Goal: Navigation & Orientation: Find specific page/section

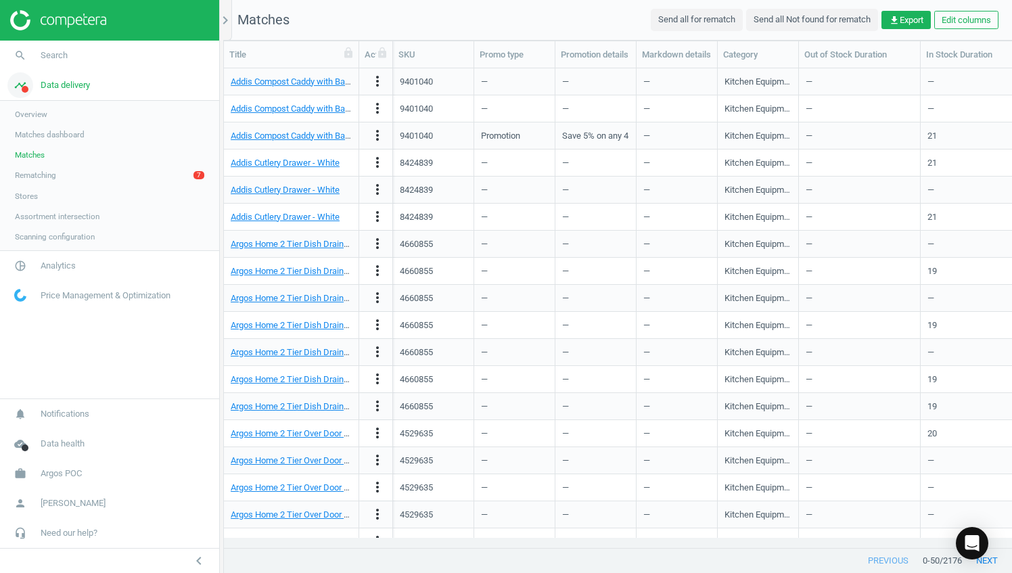
click at [50, 91] on link "timeline Data delivery" at bounding box center [109, 85] width 219 height 30
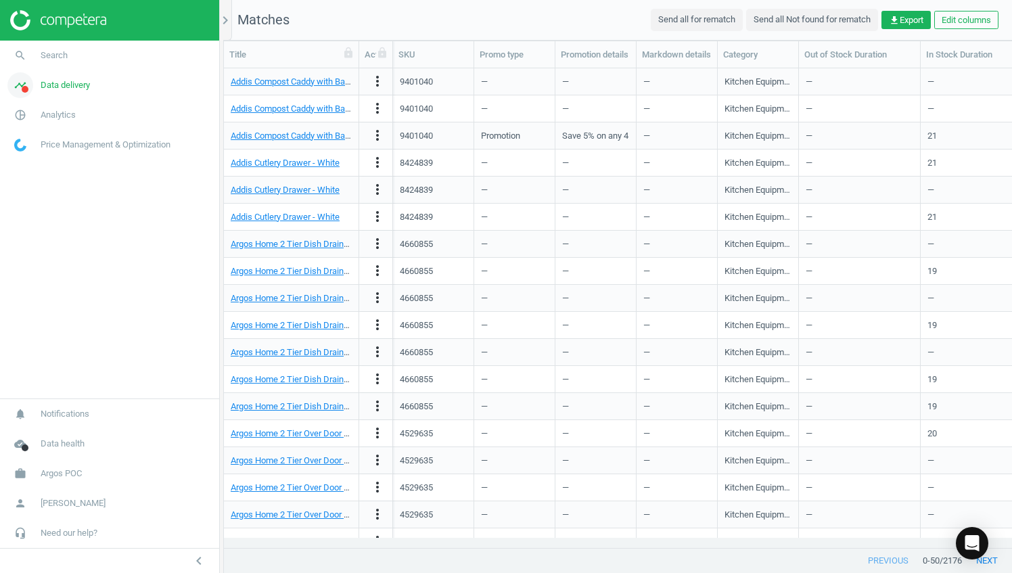
click at [34, 91] on span "timeline" at bounding box center [20, 85] width 41 height 30
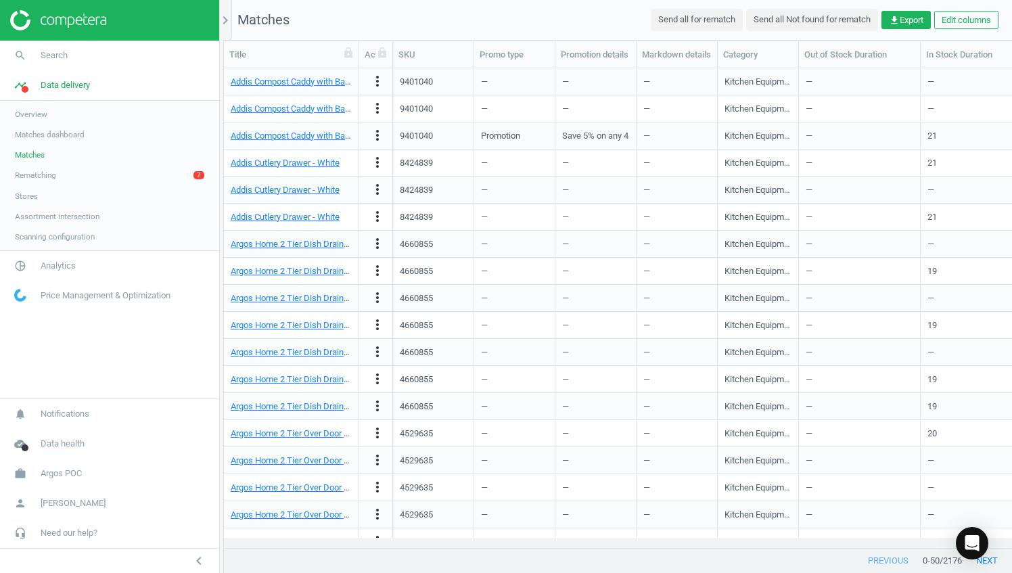
click at [52, 133] on span "Matches dashboard" at bounding box center [50, 134] width 70 height 11
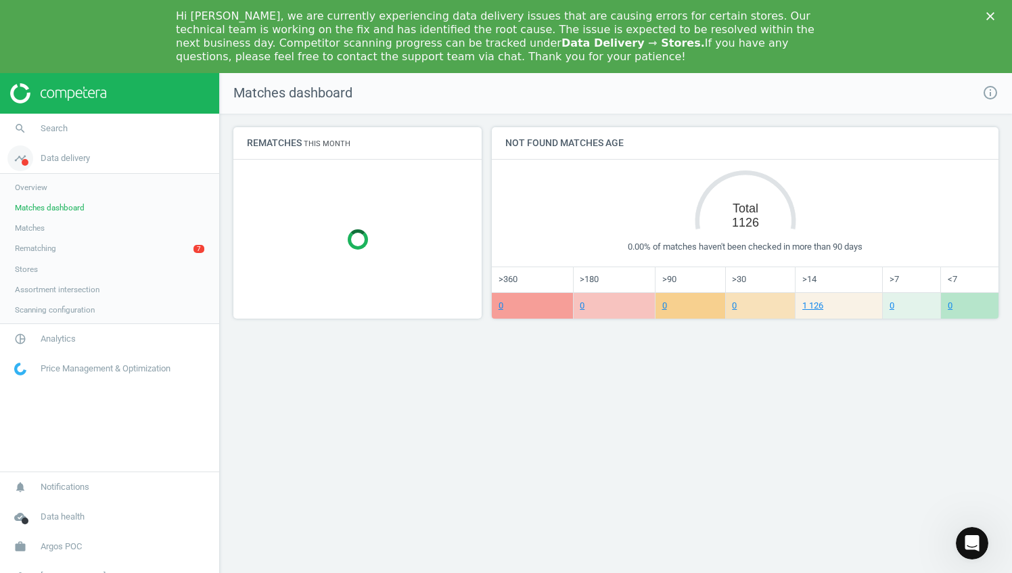
click at [47, 154] on link "timeline Data delivery" at bounding box center [109, 158] width 219 height 30
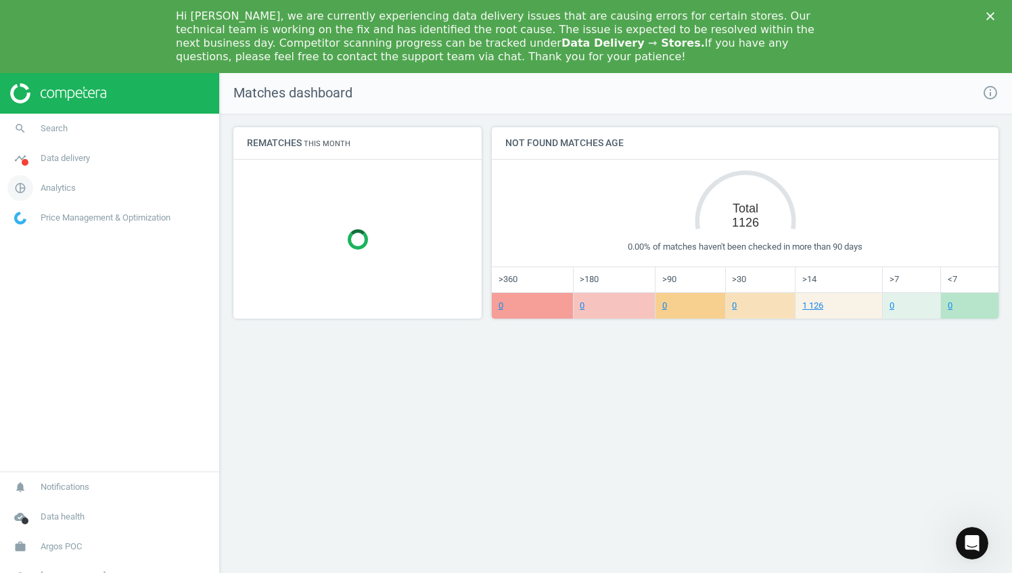
click at [45, 178] on link "pie_chart_outlined Analytics" at bounding box center [109, 188] width 219 height 30
click at [55, 188] on span "Analytics" at bounding box center [58, 188] width 35 height 12
click at [30, 222] on span "Overview" at bounding box center [31, 217] width 32 height 11
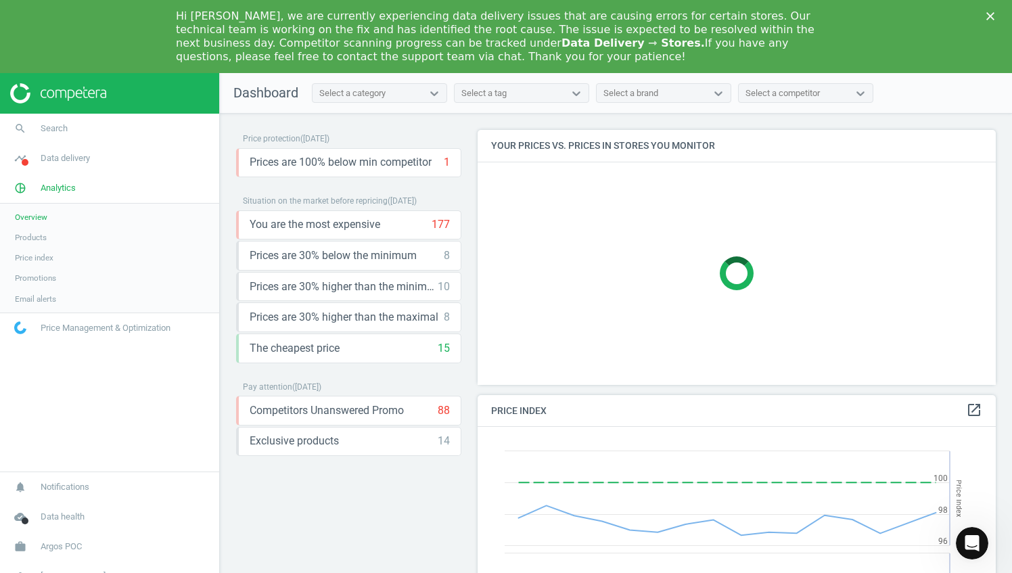
scroll to position [288, 528]
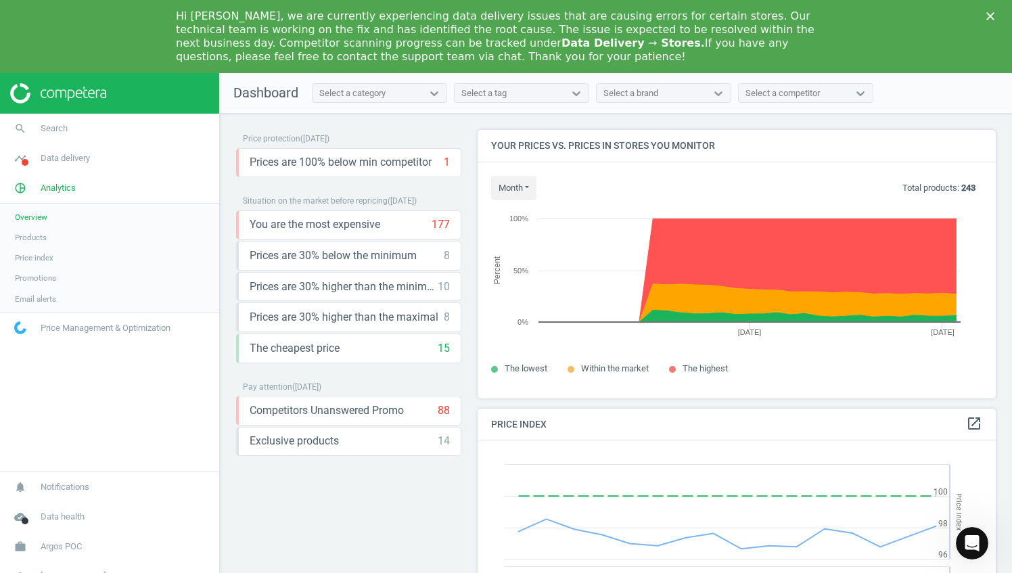
click at [988, 16] on icon "Close" at bounding box center [991, 16] width 8 height 8
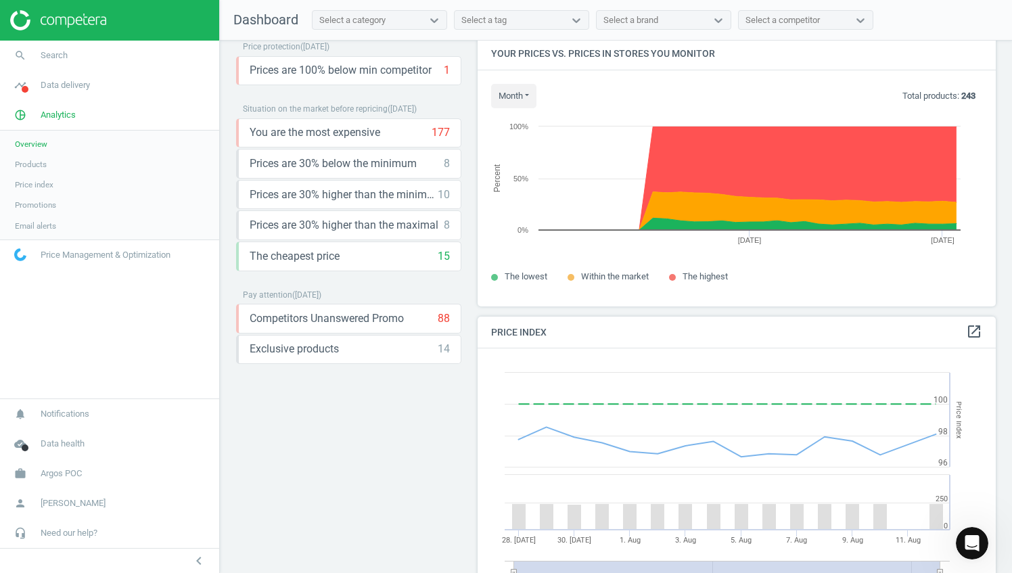
scroll to position [0, 0]
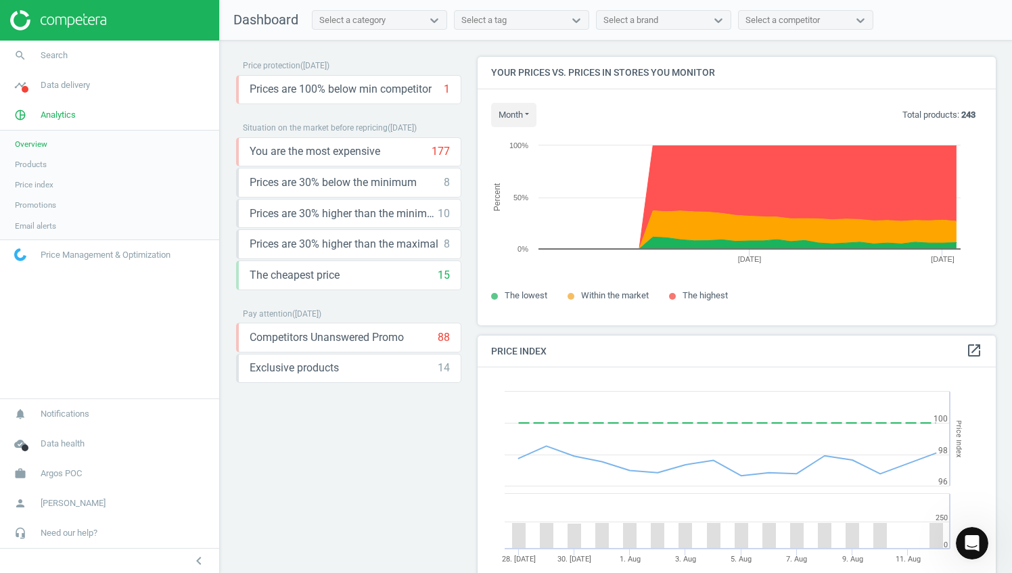
click at [41, 209] on span "Promotions" at bounding box center [35, 205] width 41 height 11
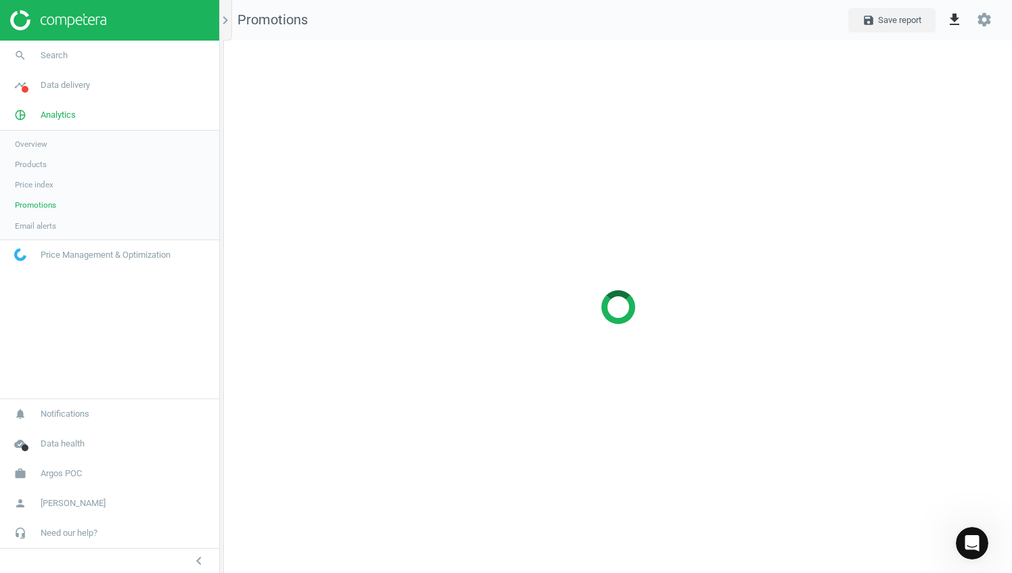
scroll to position [553, 809]
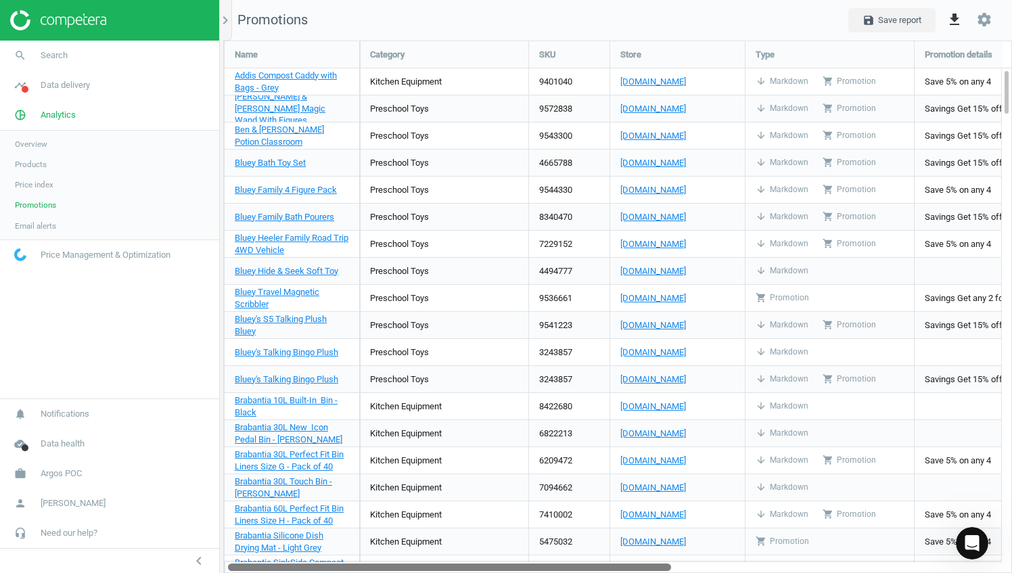
drag, startPoint x: 645, startPoint y: 567, endPoint x: 493, endPoint y: 371, distance: 247.9
click at [493, 371] on div "Name Category SKU Store Type Promotion details Markdown details My price MAP Ad…" at bounding box center [618, 307] width 788 height 533
click at [225, 22] on icon "chevron_right" at bounding box center [225, 20] width 16 height 16
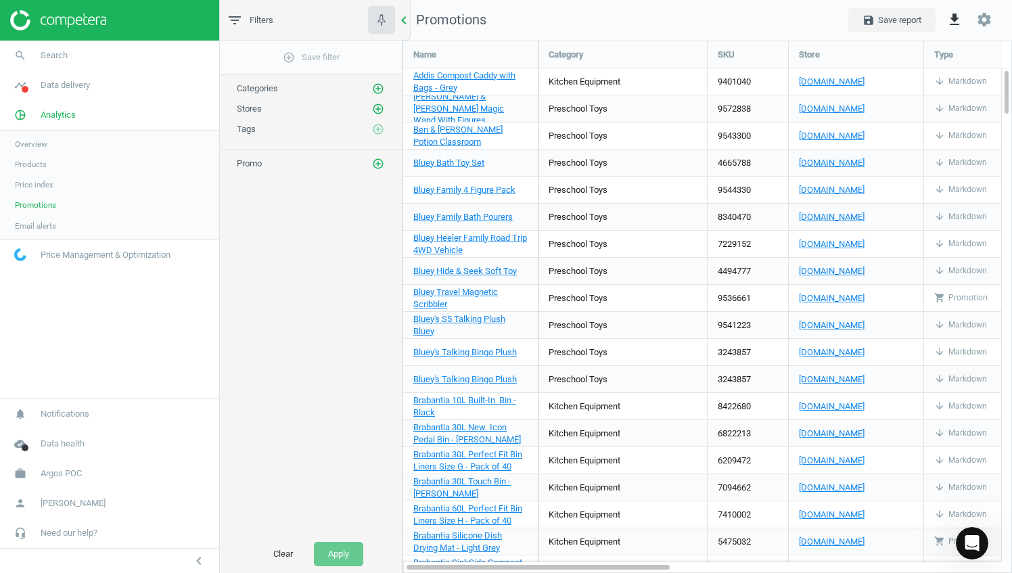
click at [405, 19] on icon "chevron_left" at bounding box center [404, 20] width 16 height 16
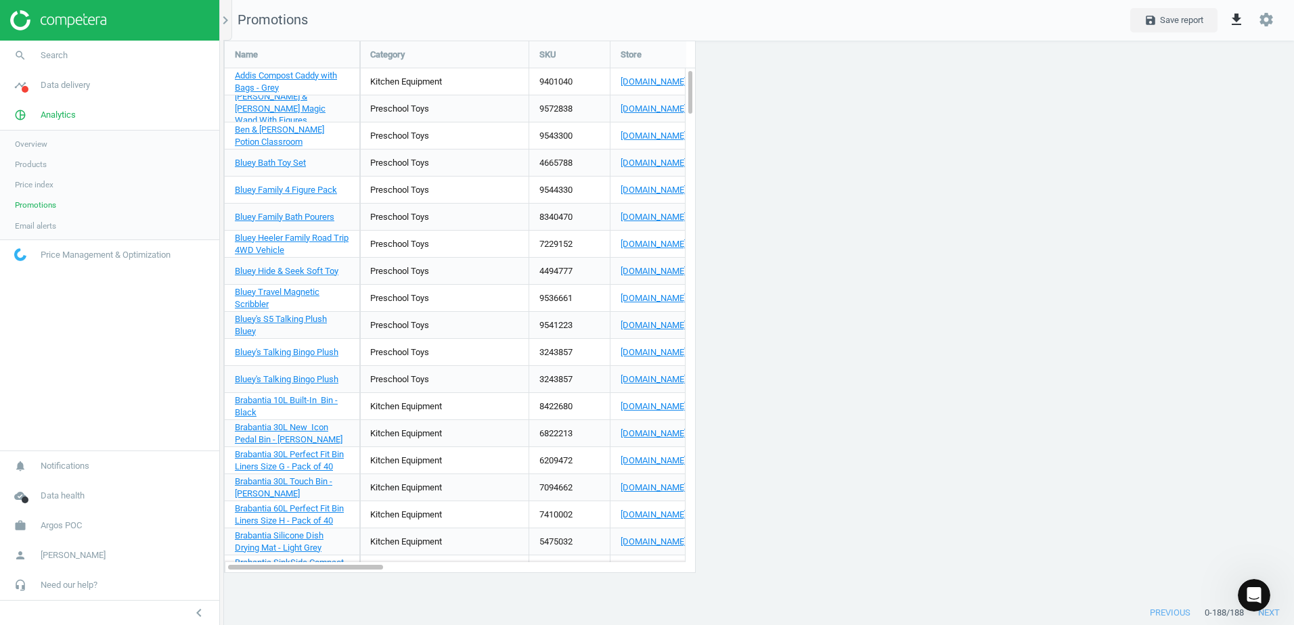
scroll to position [581, 1091]
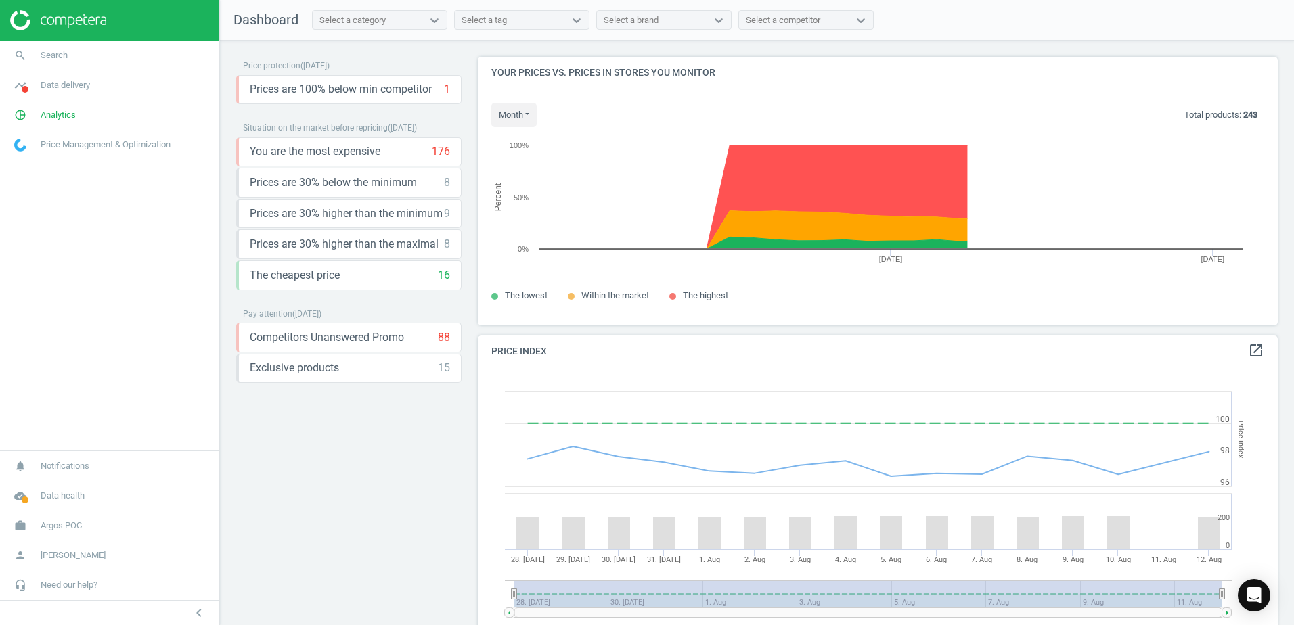
scroll to position [332, 811]
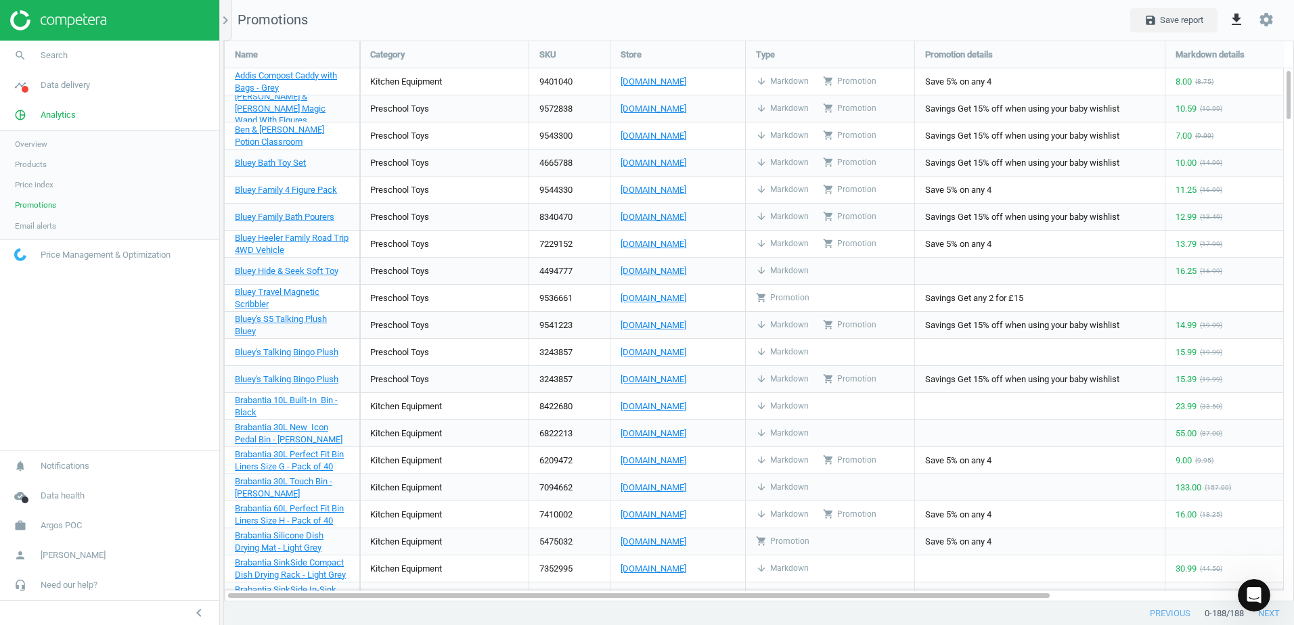
scroll to position [582, 1091]
